Goal: Task Accomplishment & Management: Use online tool/utility

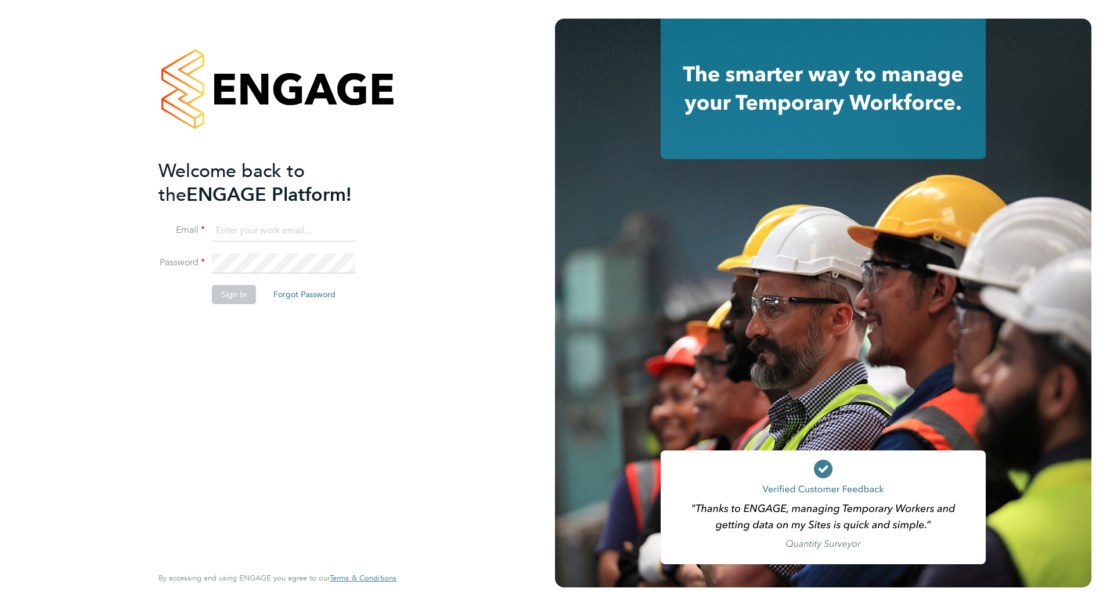
type input "[PERSON_NAME][EMAIL_ADDRESS][PERSON_NAME][DOMAIN_NAME]"
click at [246, 347] on div "Welcome back to the ENGAGE Platform! Email [PERSON_NAME][EMAIL_ADDRESS][PERSON_…" at bounding box center [272, 361] width 226 height 404
click at [226, 289] on button "Sign In" at bounding box center [234, 294] width 44 height 19
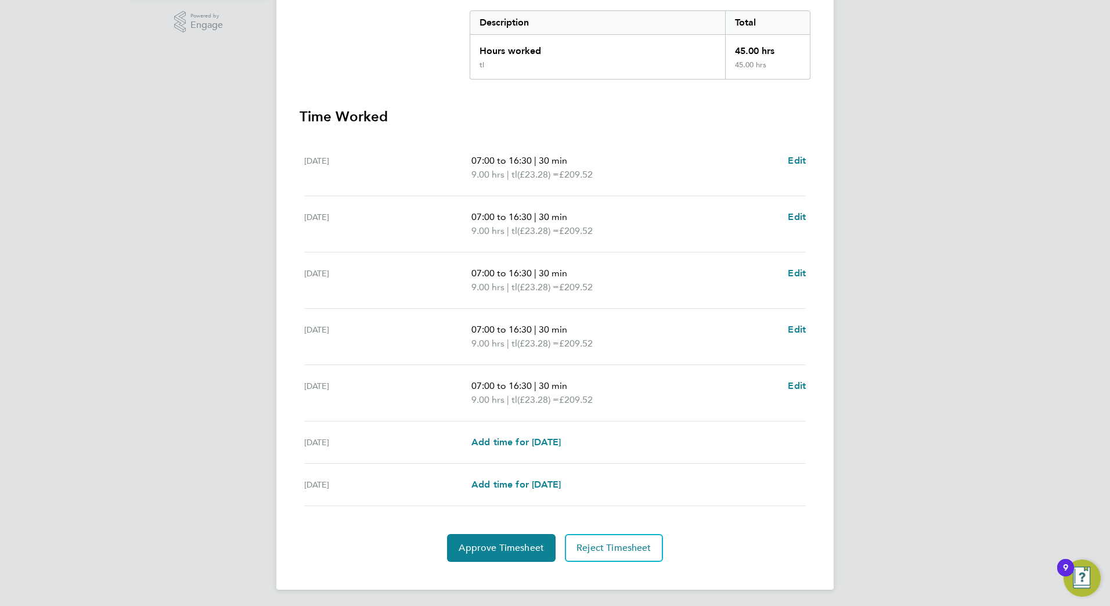
scroll to position [242, 0]
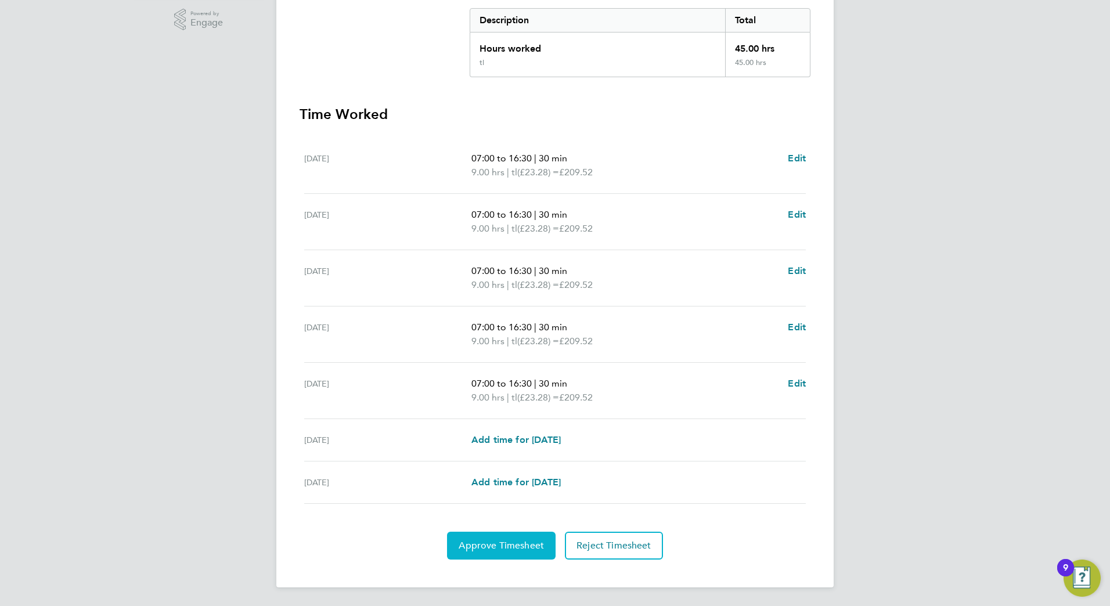
click at [496, 545] on span "Approve Timesheet" at bounding box center [501, 546] width 85 height 12
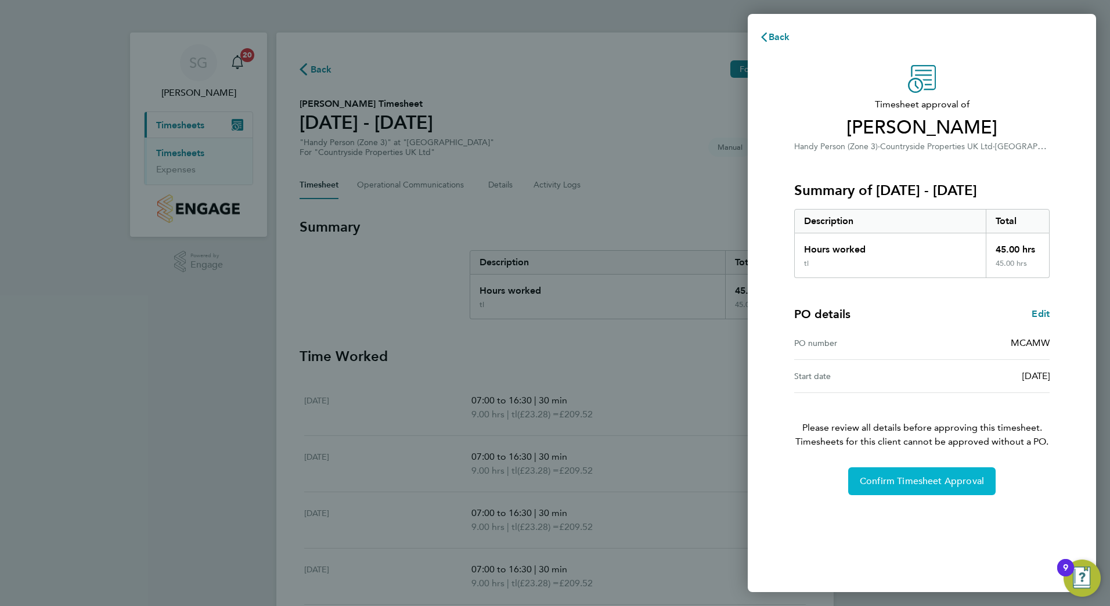
click at [929, 481] on span "Confirm Timesheet Approval" at bounding box center [922, 482] width 124 height 12
